Goal: Task Accomplishment & Management: Manage account settings

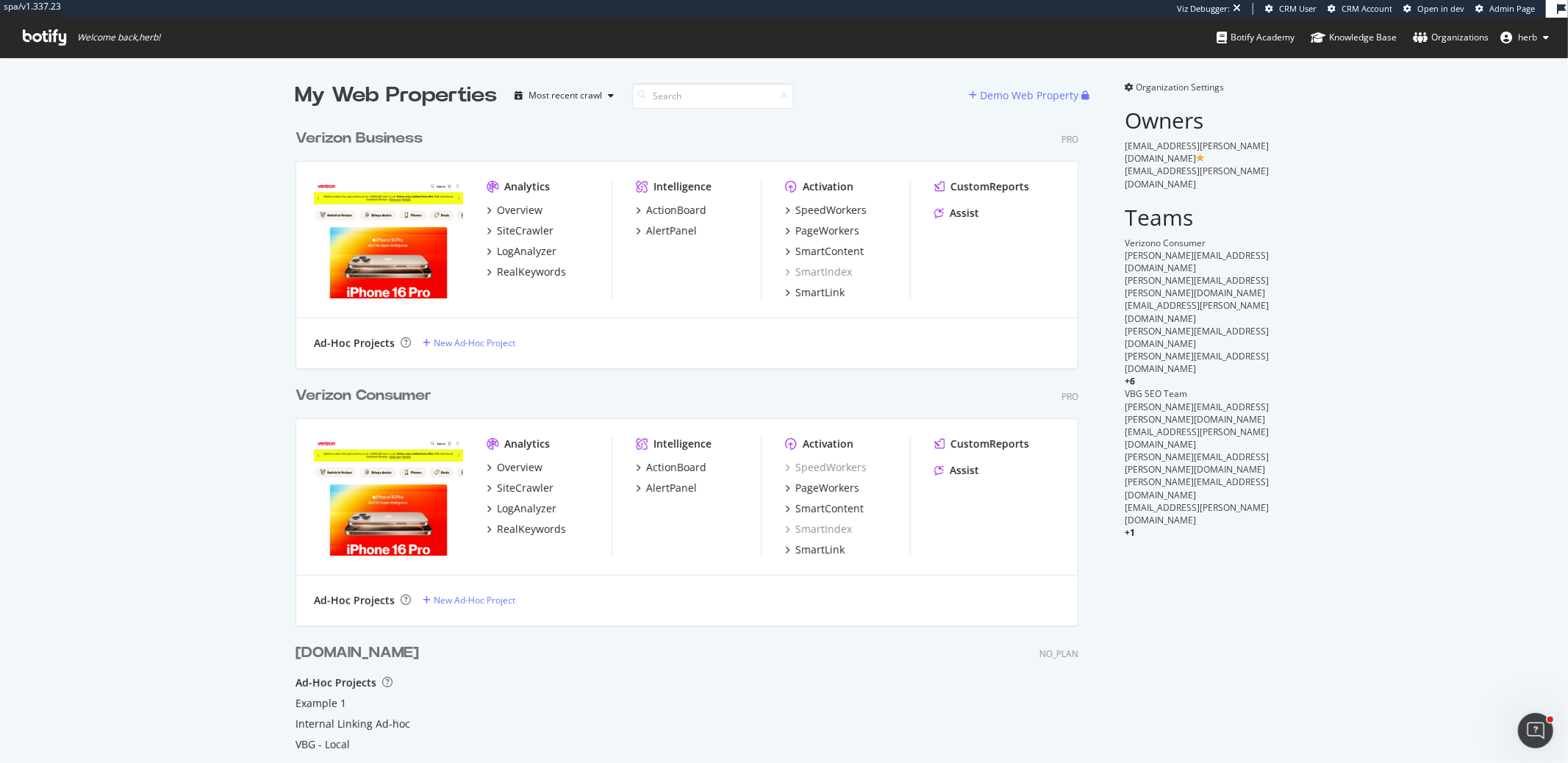
click at [1213, 87] on span "Organization Settings" at bounding box center [1181, 87] width 89 height 13
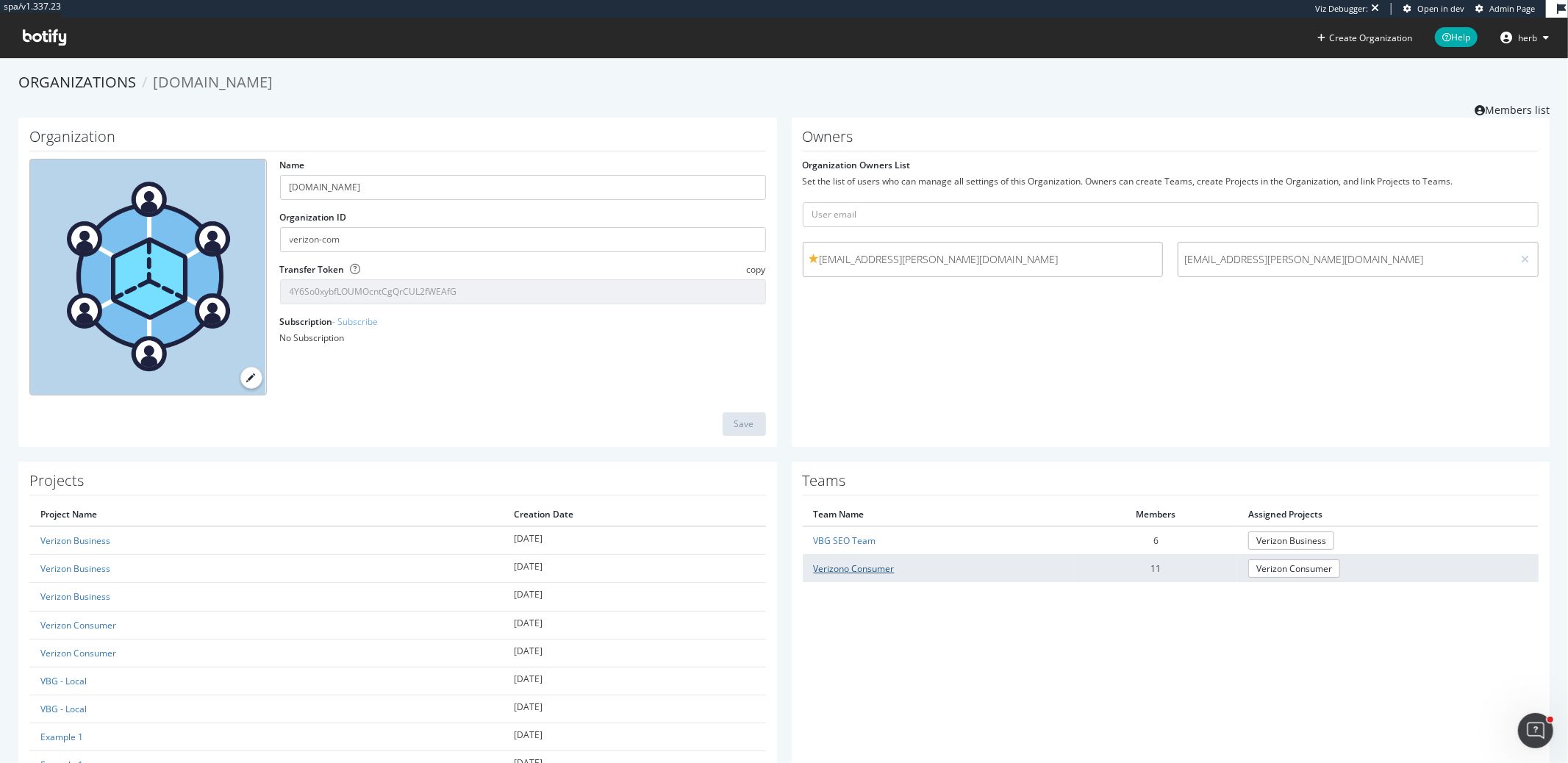
click at [870, 571] on link "Verizono Consumer" at bounding box center [854, 569] width 81 height 13
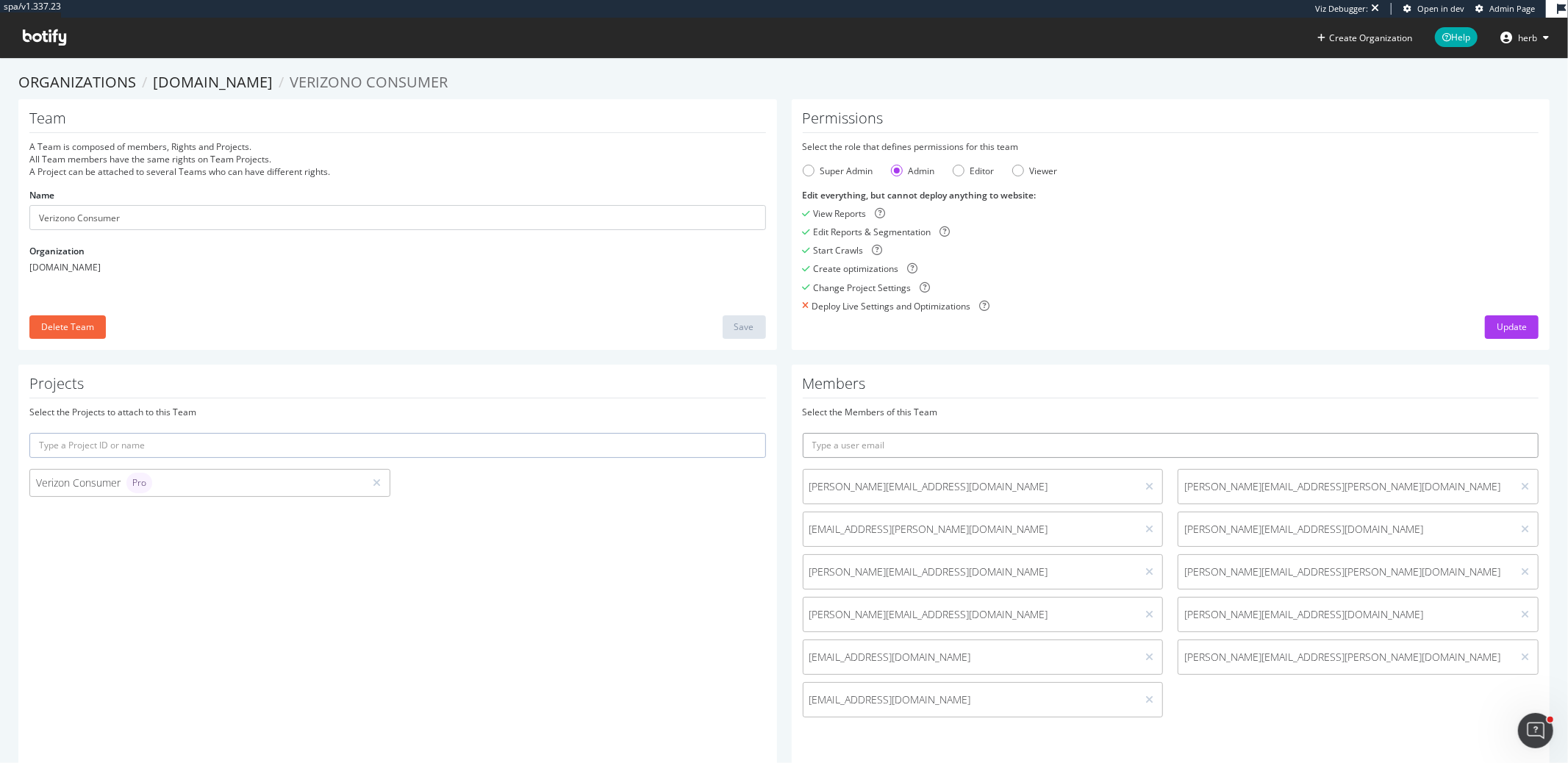
click at [1105, 439] on input "text" at bounding box center [1170, 445] width 736 height 25
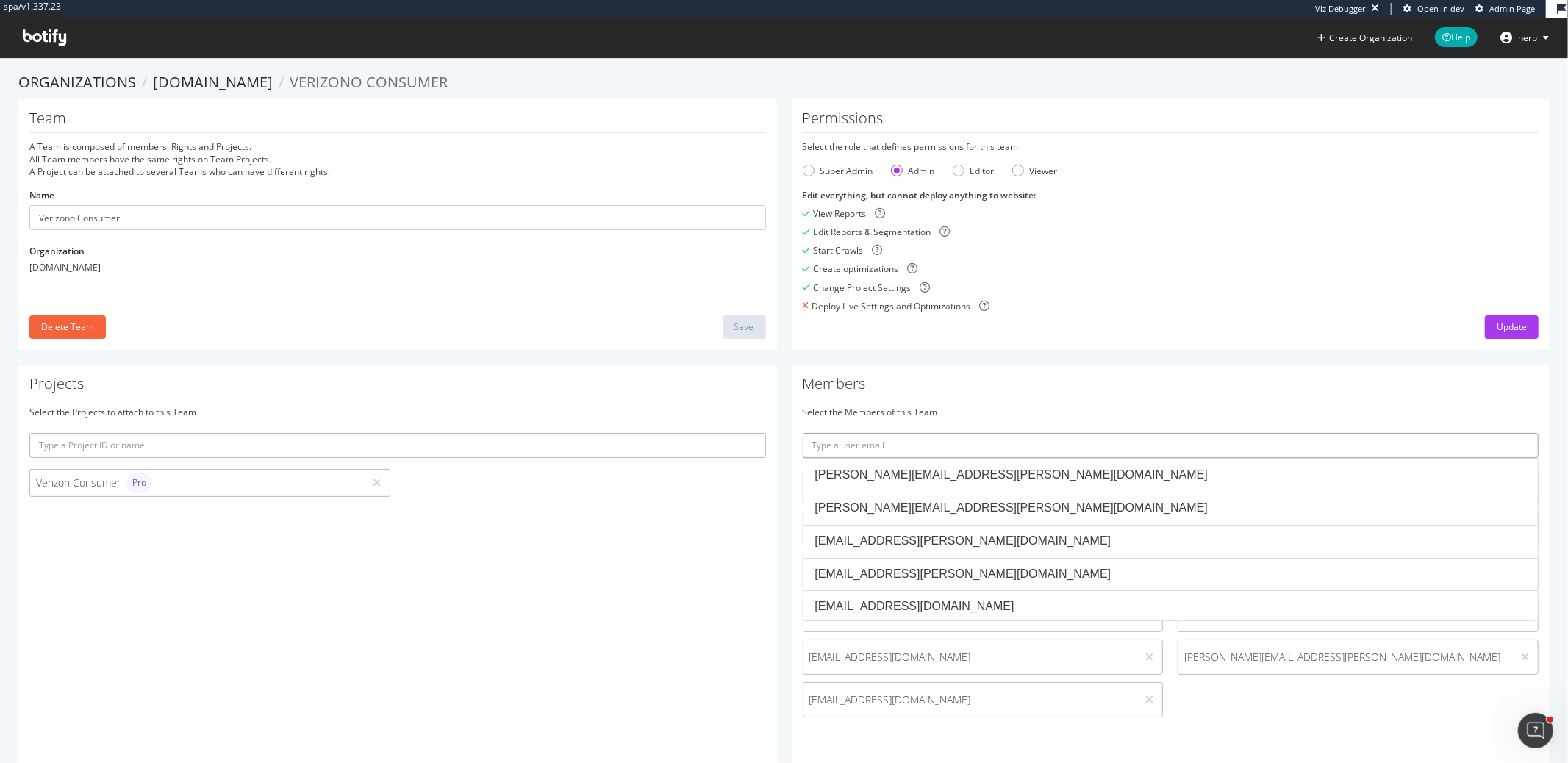
paste input "[PERSON_NAME][EMAIL_ADDRESS][DOMAIN_NAME]"
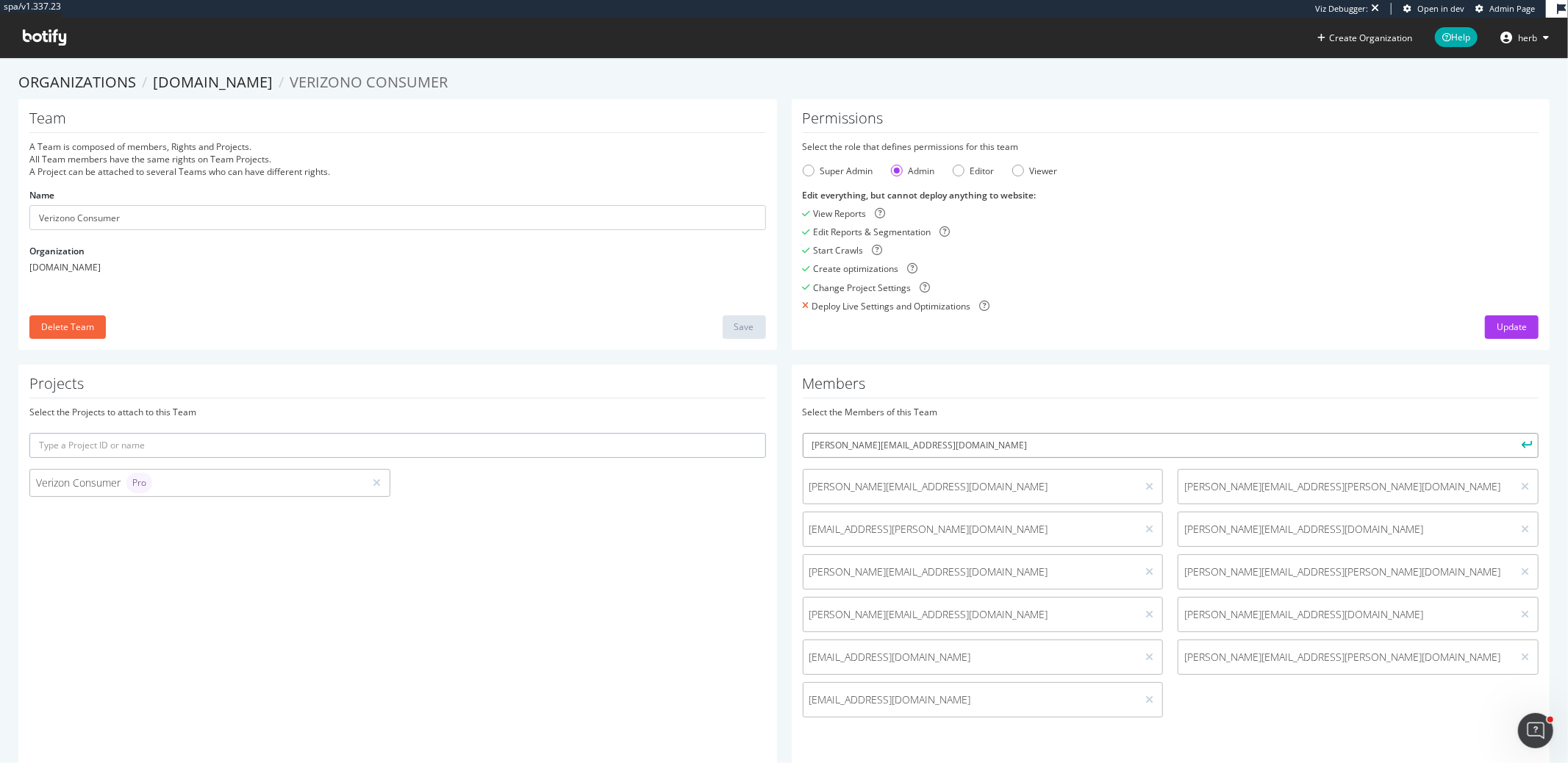
type input "[PERSON_NAME][EMAIL_ADDRESS][DOMAIN_NAME]"
click at [1514, 433] on button "submit" at bounding box center [1525, 445] width 25 height 25
